Goal: Task Accomplishment & Management: Use online tool/utility

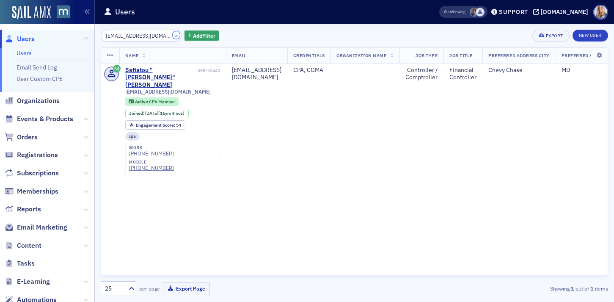
click at [173, 36] on button "×" at bounding box center [177, 35] width 8 height 8
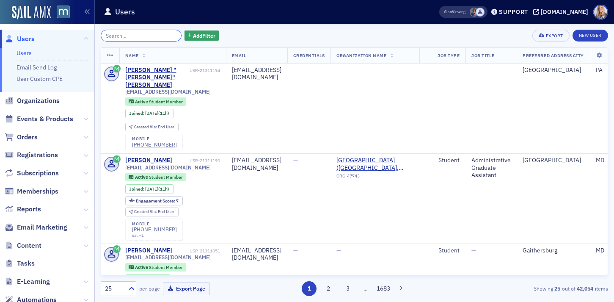
click at [128, 38] on input "search" at bounding box center [141, 36] width 81 height 12
paste input "[PERSON_NAME]"
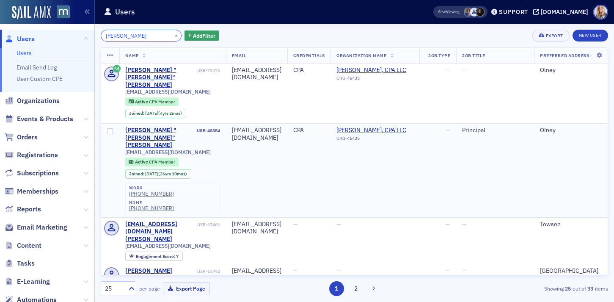
type input "[PERSON_NAME]"
click at [287, 162] on td "[EMAIL_ADDRESS][DOMAIN_NAME]" at bounding box center [256, 170] width 61 height 94
drag, startPoint x: 149, startPoint y: 34, endPoint x: 88, endPoint y: 33, distance: 60.9
click at [88, 34] on div "Users Users Email Send Log User Custom CPE Organizations Events & Products Orde…" at bounding box center [307, 151] width 614 height 302
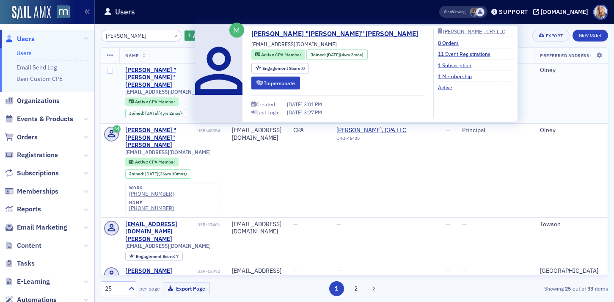
click at [160, 70] on div "[PERSON_NAME] "[PERSON_NAME]" [PERSON_NAME]" at bounding box center [160, 77] width 70 height 22
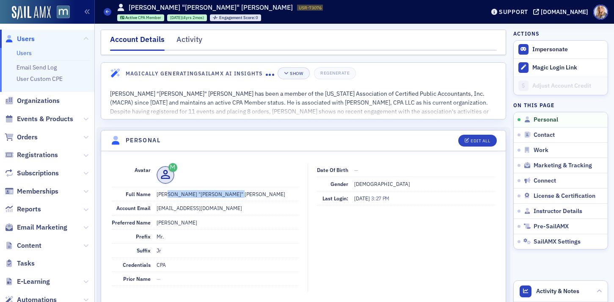
drag, startPoint x: 164, startPoint y: 194, endPoint x: 229, endPoint y: 189, distance: 65.4
click at [229, 189] on dd "[PERSON_NAME] "[PERSON_NAME]" [PERSON_NAME]" at bounding box center [227, 194] width 143 height 14
click at [203, 209] on dd "[EMAIL_ADDRESS][DOMAIN_NAME]" at bounding box center [227, 208] width 143 height 14
drag, startPoint x: 165, startPoint y: 193, endPoint x: 228, endPoint y: 193, distance: 62.6
click at [228, 194] on dd "[PERSON_NAME] "[PERSON_NAME]" [PERSON_NAME]" at bounding box center [227, 194] width 143 height 14
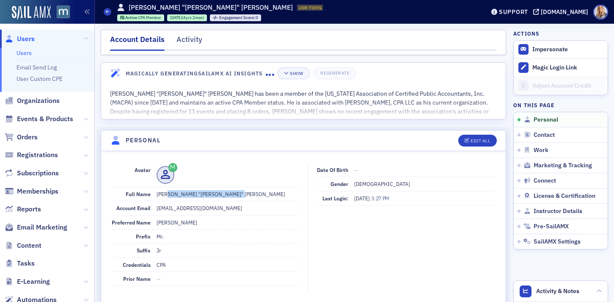
copy dd "[PERSON_NAME] "[PERSON_NAME]" [PERSON_NAME]"
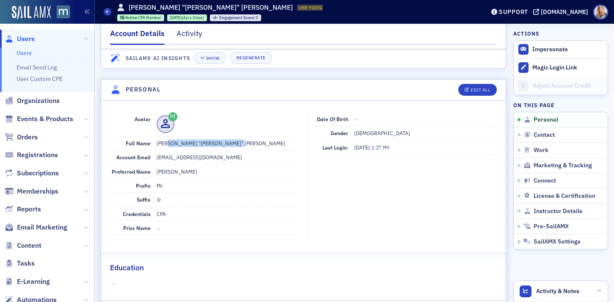
scroll to position [50, 0]
click at [26, 52] on link "Users" at bounding box center [23, 53] width 15 height 8
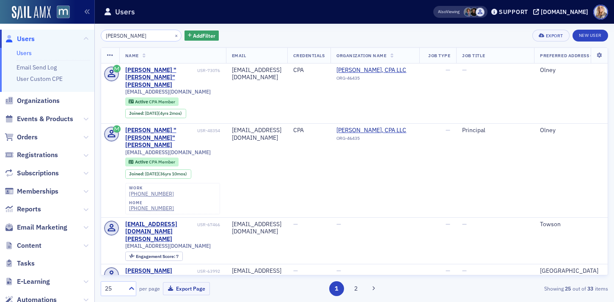
drag, startPoint x: 148, startPoint y: 37, endPoint x: 64, endPoint y: 31, distance: 84.4
click at [63, 31] on div "Users Users Email Send Log User Custom CPE Organizations Events & Products Orde…" at bounding box center [307, 151] width 614 height 302
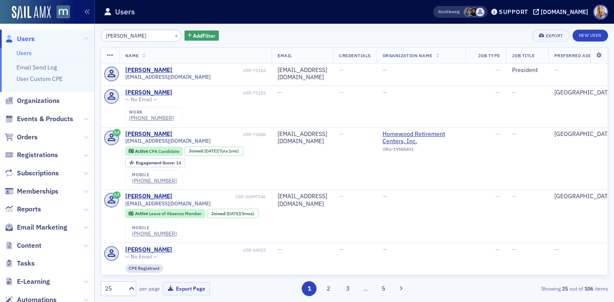
click at [125, 37] on input "[PERSON_NAME]" at bounding box center [141, 36] width 81 height 12
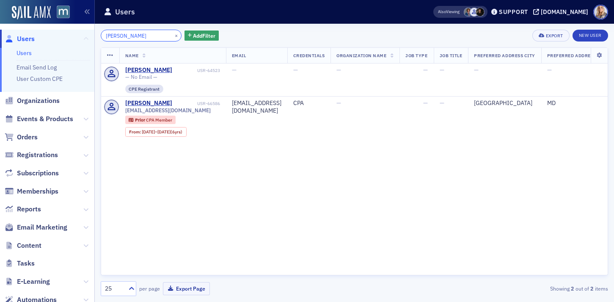
drag, startPoint x: 137, startPoint y: 37, endPoint x: 85, endPoint y: 36, distance: 51.2
click at [85, 36] on div "Users Users Email Send Log User Custom CPE Organizations Events & Products Orde…" at bounding box center [307, 151] width 614 height 302
paste input "[PERSON_NAME]"
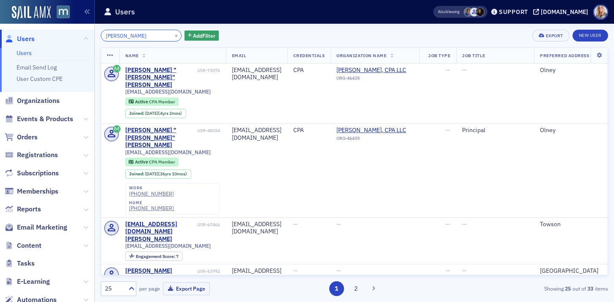
drag, startPoint x: 150, startPoint y: 37, endPoint x: 85, endPoint y: 30, distance: 65.4
click at [85, 30] on div "Users Users Email Send Log User Custom CPE Organizations Events & Products Orde…" at bounding box center [307, 151] width 614 height 302
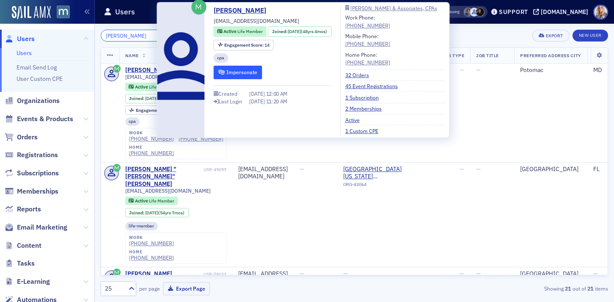
type input "[PERSON_NAME]"
click at [239, 76] on button "Impersonate" at bounding box center [238, 72] width 49 height 13
